Goal: Information Seeking & Learning: Learn about a topic

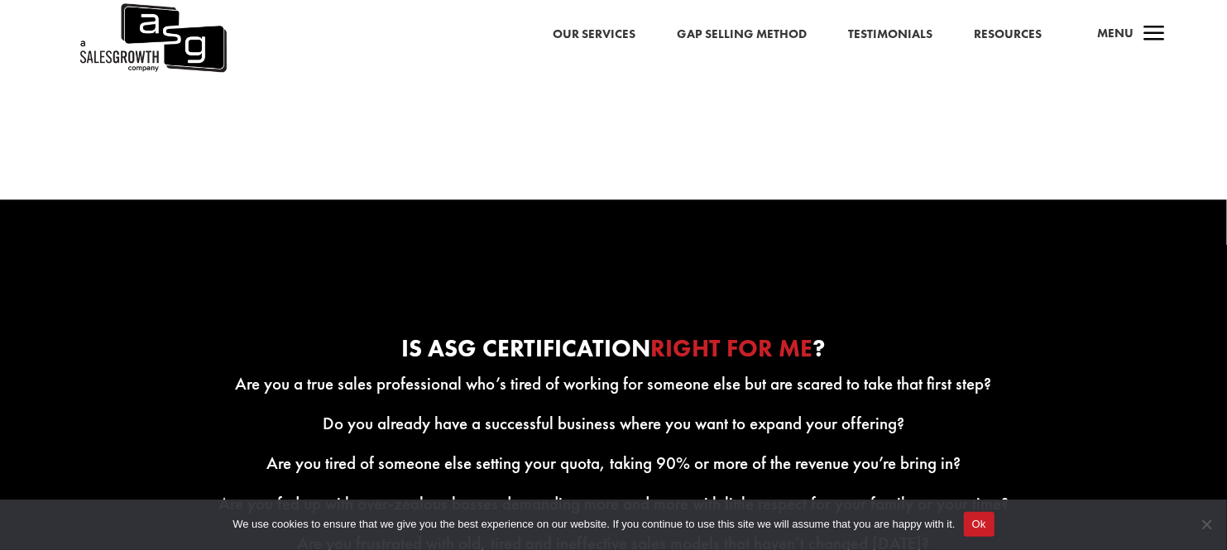
scroll to position [2383, 0]
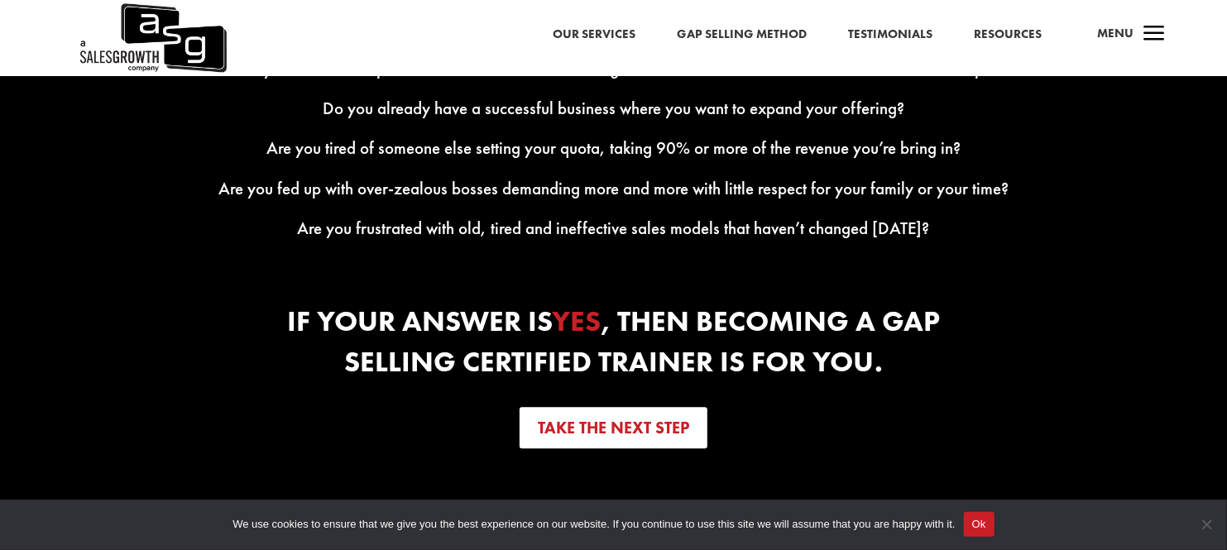
click at [617, 422] on link "Take the next step" at bounding box center [614, 427] width 188 height 41
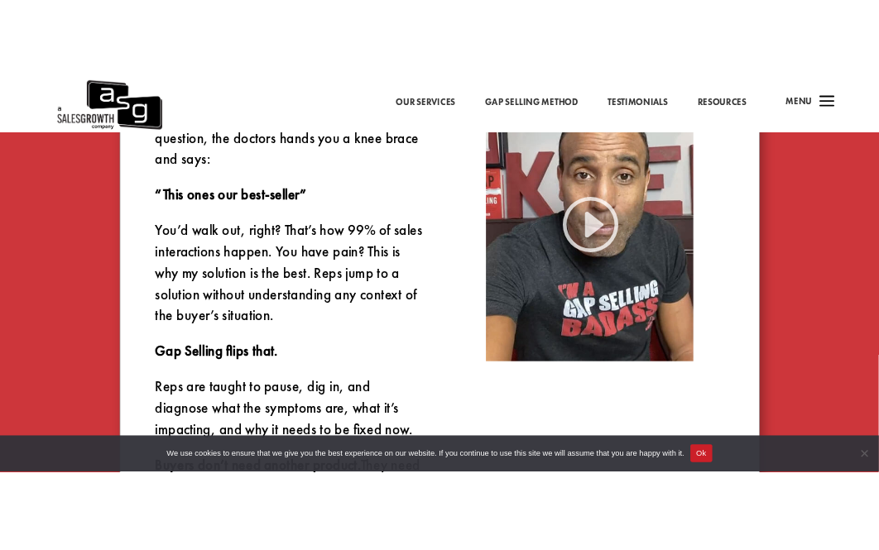
scroll to position [1082, 0]
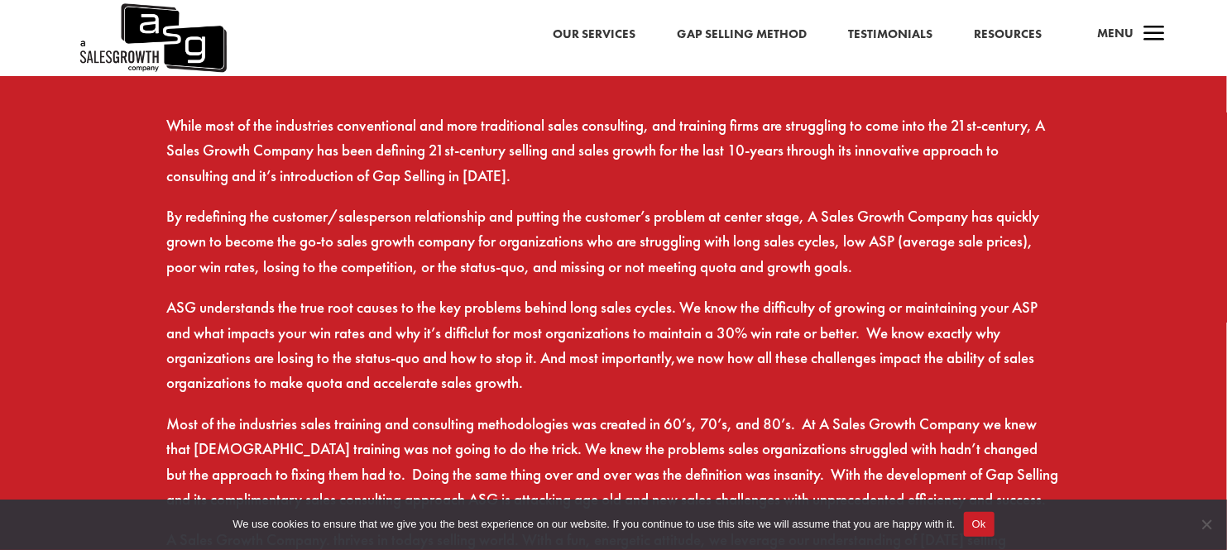
scroll to position [941, 0]
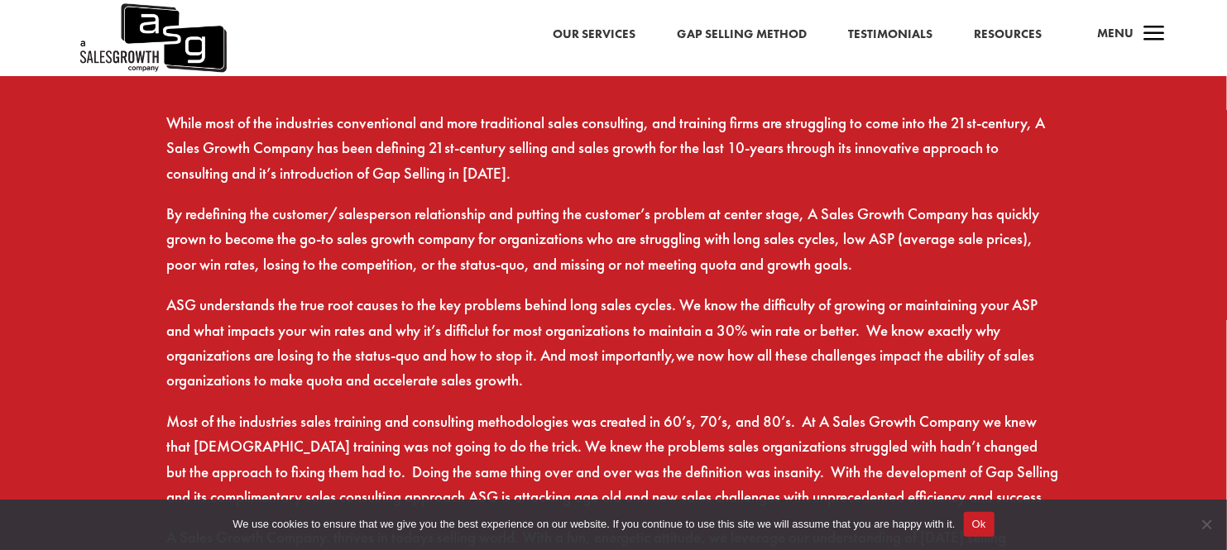
click at [177, 293] on p "ASG understands the true root causes to the key problems behind long sales cycl…" at bounding box center [613, 351] width 893 height 117
copy p "ASG"
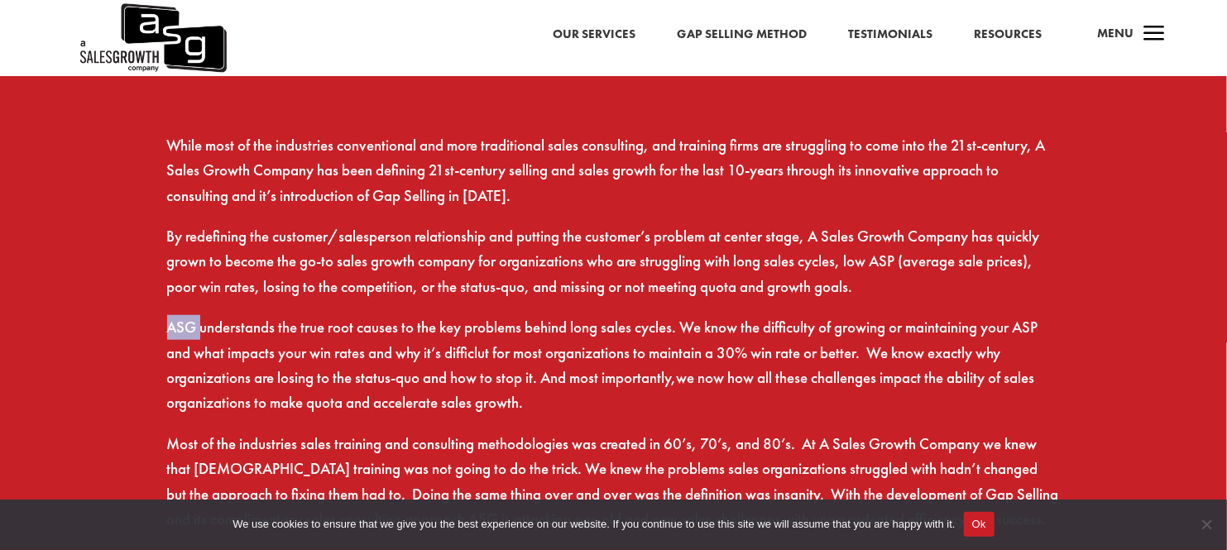
scroll to position [918, 0]
click at [265, 152] on p "While most of the industries conventional and more traditional sales consulting…" at bounding box center [613, 179] width 893 height 91
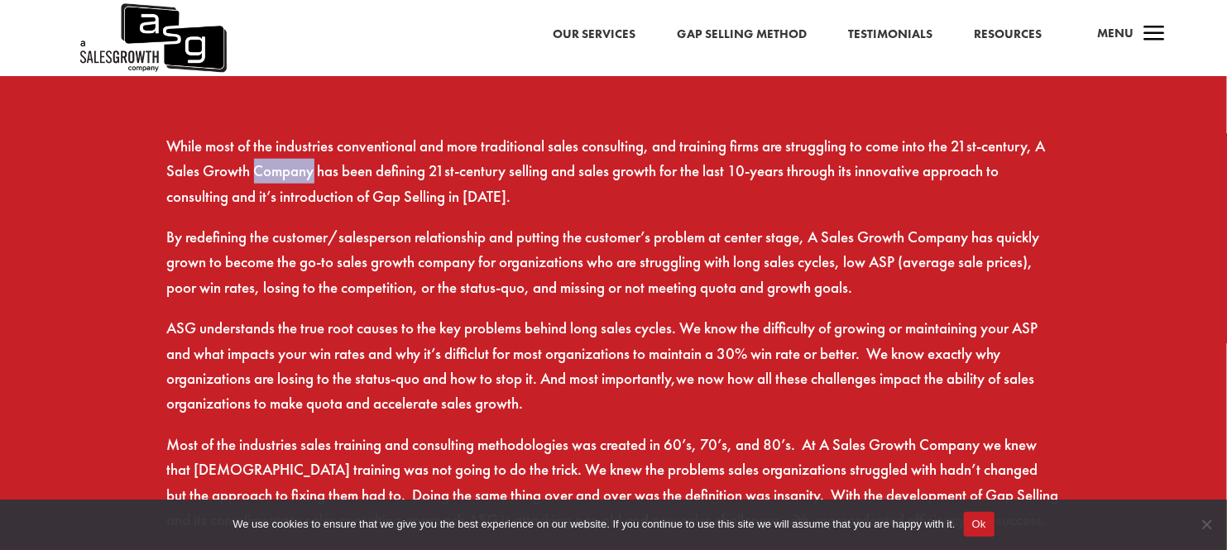
copy p "Company"
